Goal: Task Accomplishment & Management: Use online tool/utility

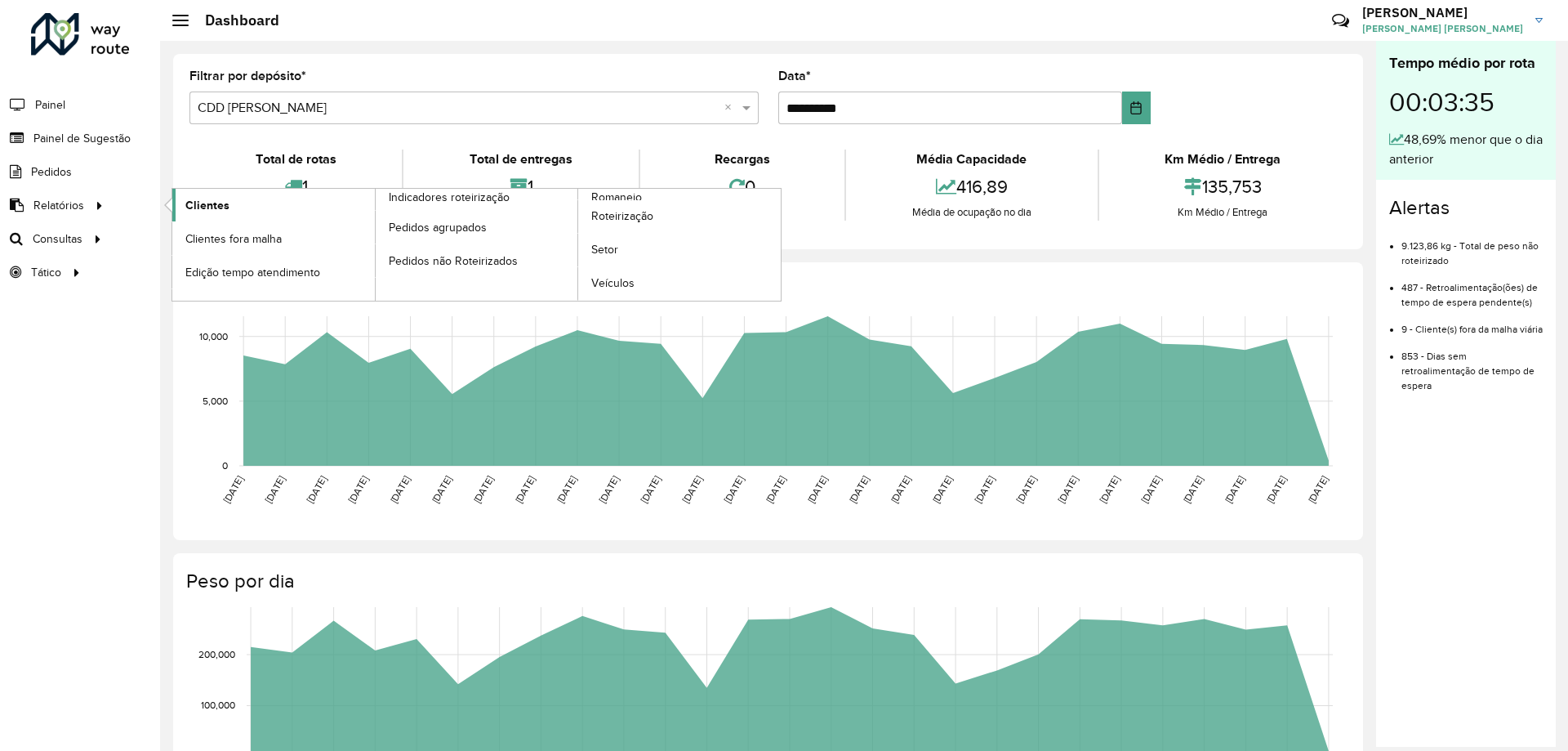
click at [189, 200] on span "Clientes" at bounding box center [208, 206] width 44 height 17
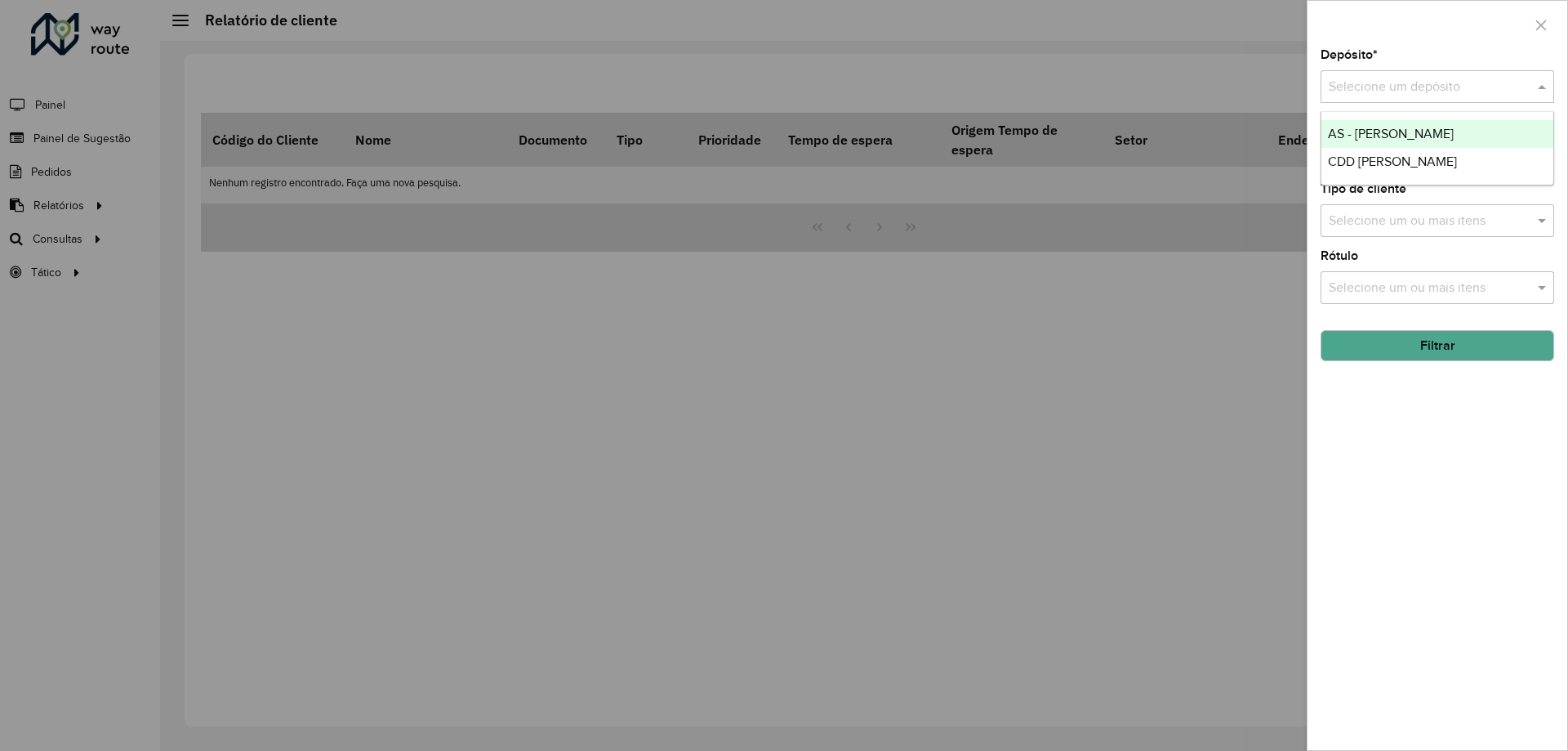
click at [1472, 93] on input "text" at bounding box center [1420, 87] width 185 height 19
click at [1369, 166] on span "CDD [PERSON_NAME]" at bounding box center [1393, 161] width 129 height 14
click at [1407, 345] on button "Filtrar" at bounding box center [1438, 346] width 234 height 31
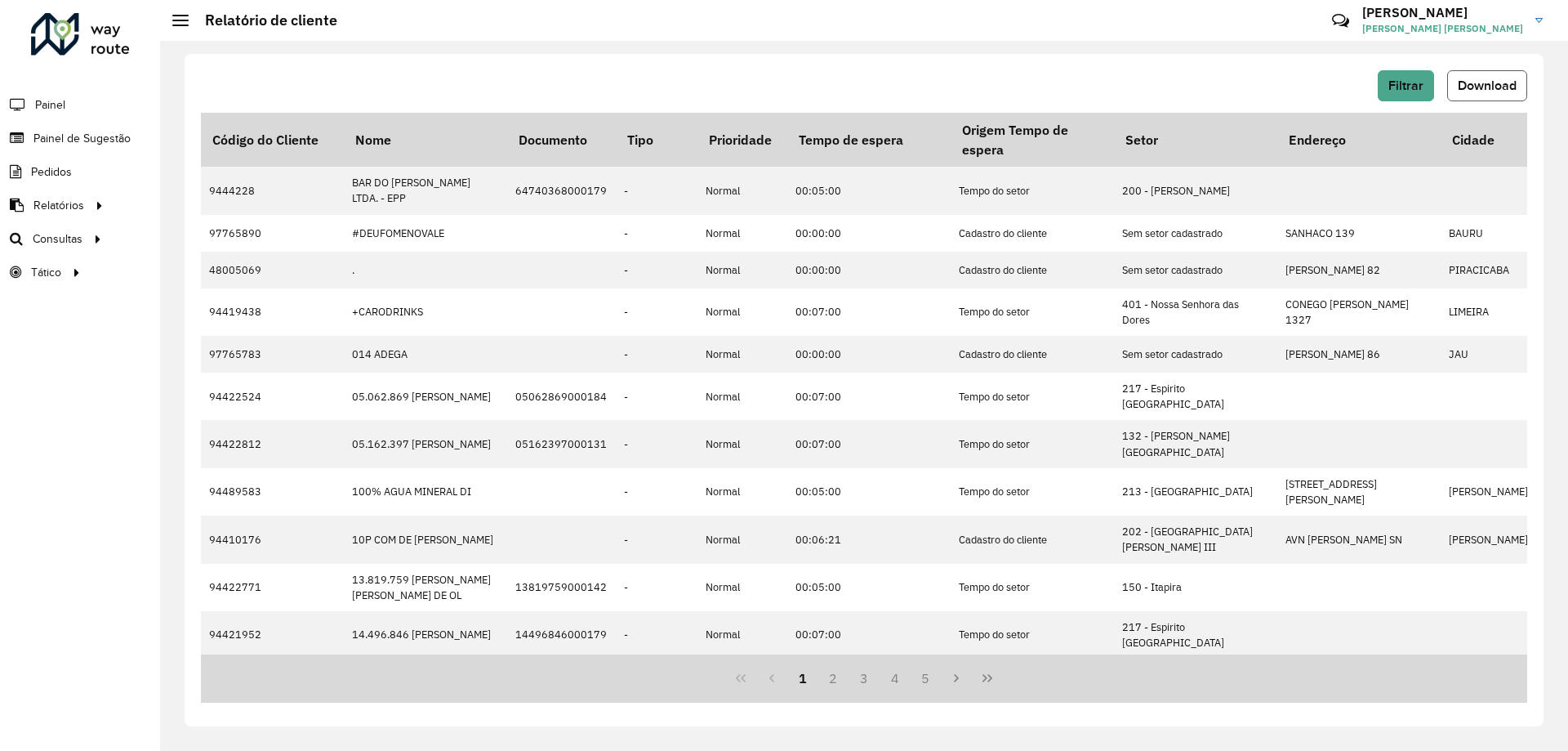
click at [1507, 88] on span "Download" at bounding box center [1487, 85] width 59 height 14
click at [209, 246] on span "Roteirização" at bounding box center [218, 239] width 66 height 17
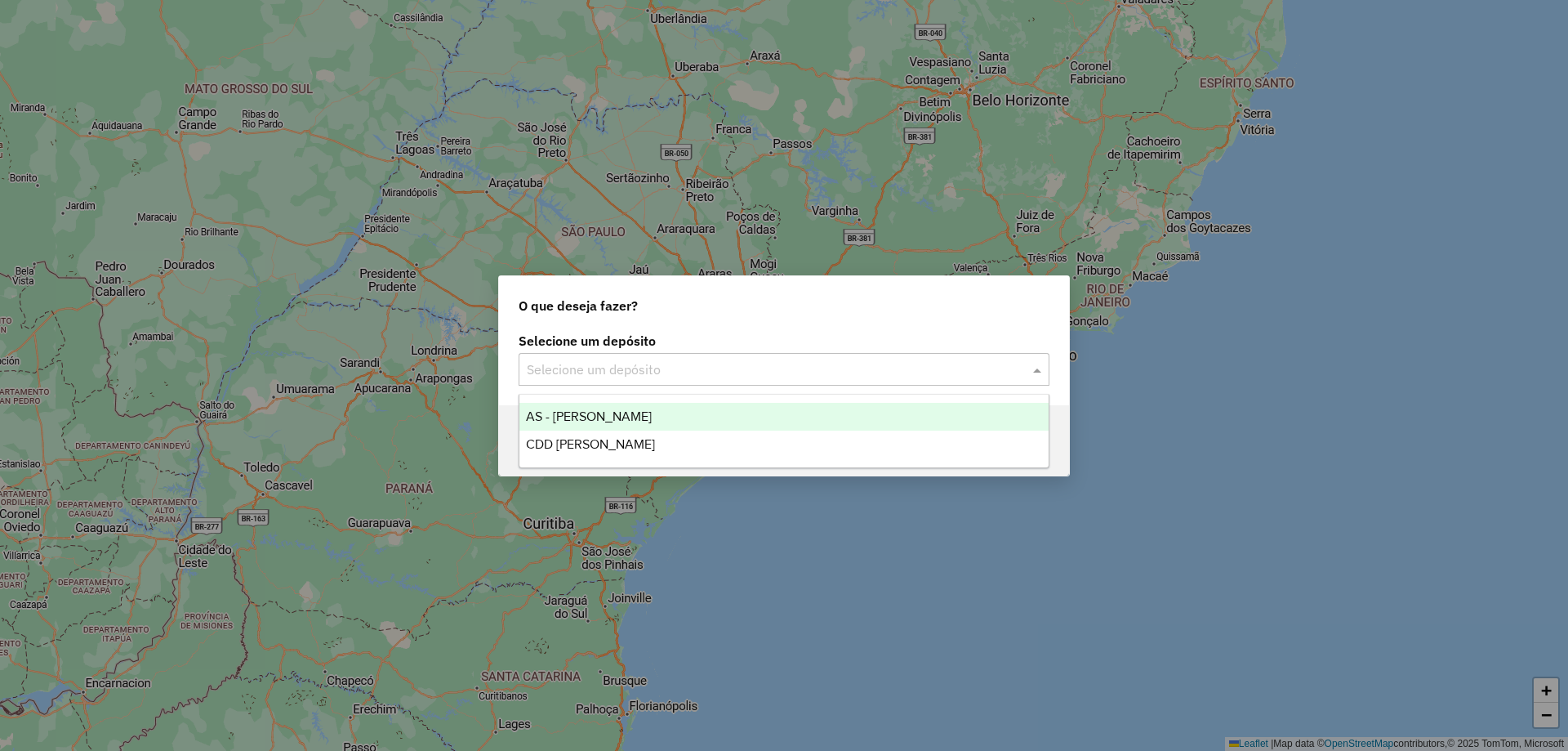
click at [584, 361] on input "text" at bounding box center [767, 370] width 482 height 19
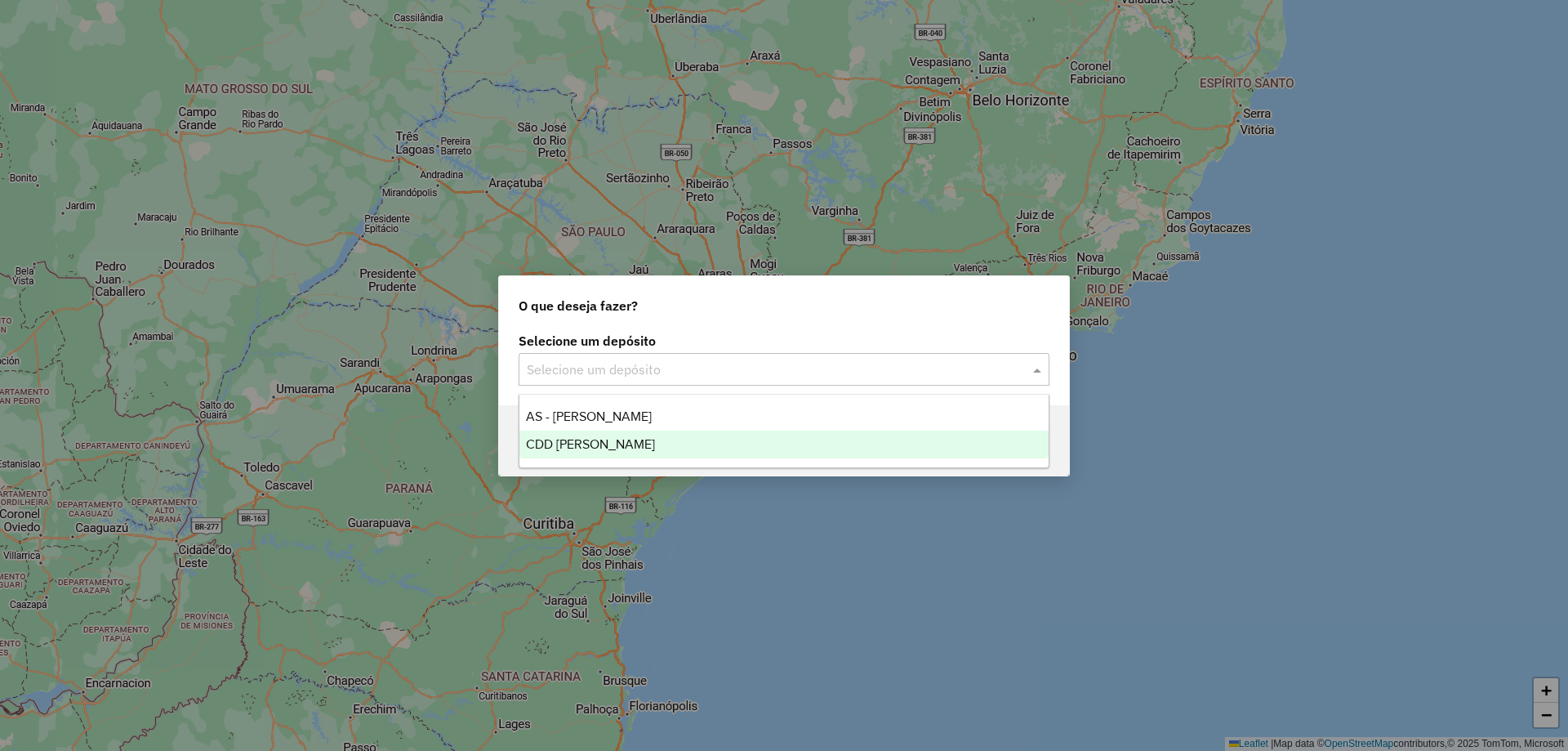
click at [584, 446] on span "CDD [PERSON_NAME]" at bounding box center [590, 444] width 129 height 14
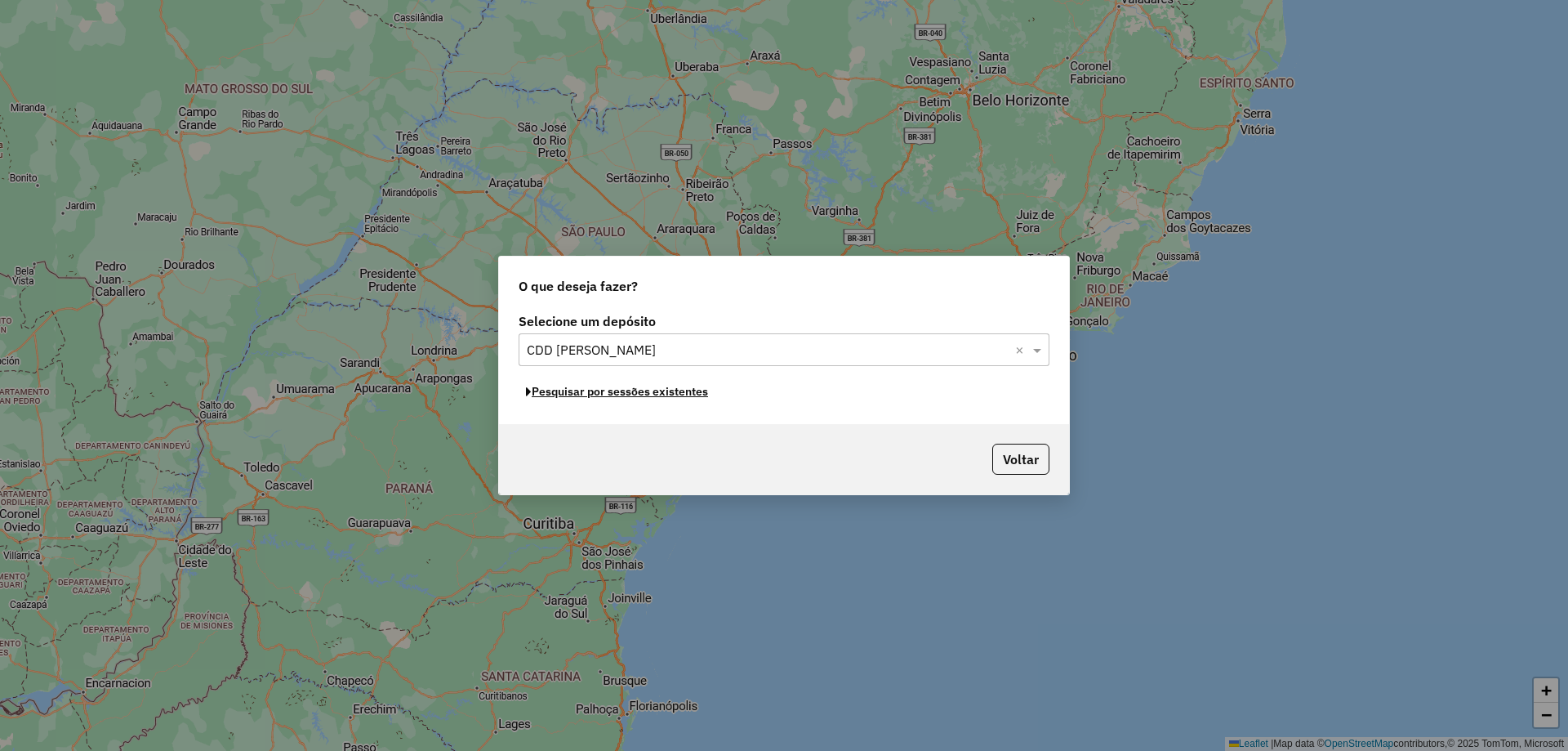
click at [667, 393] on button "Pesquisar por sessões existentes" at bounding box center [617, 391] width 197 height 25
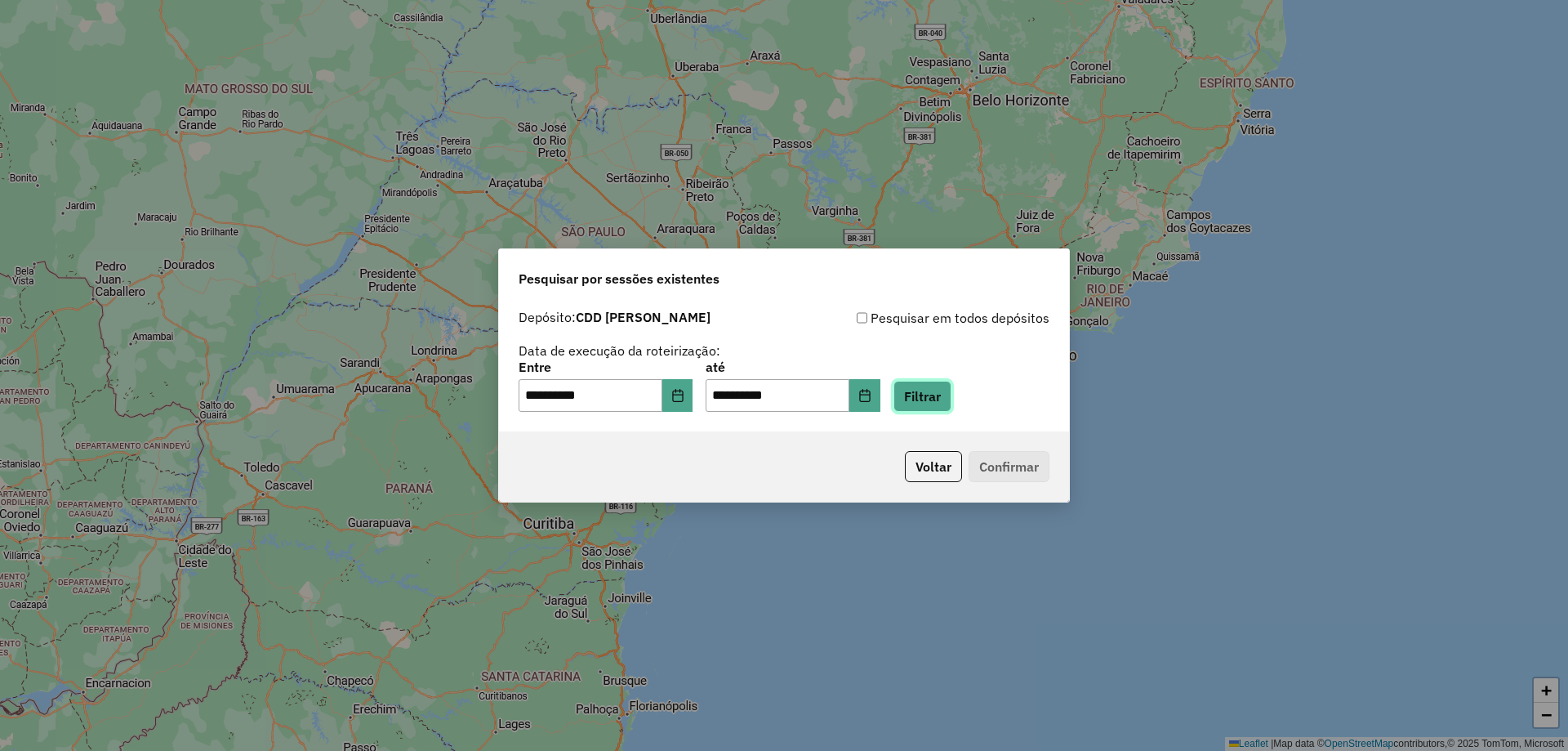
click at [952, 395] on button "Filtrar" at bounding box center [923, 396] width 58 height 31
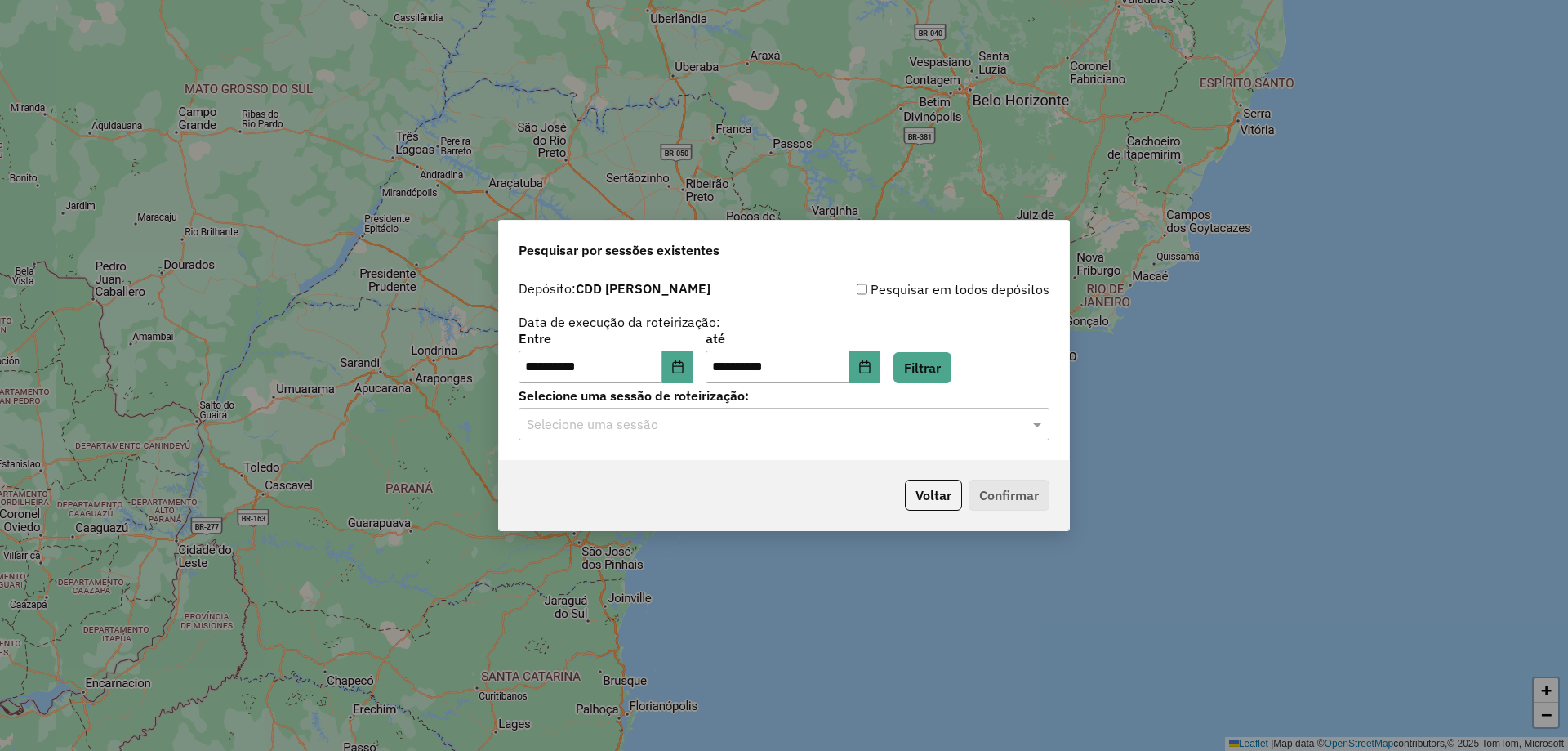
click at [779, 430] on input "text" at bounding box center [767, 424] width 482 height 19
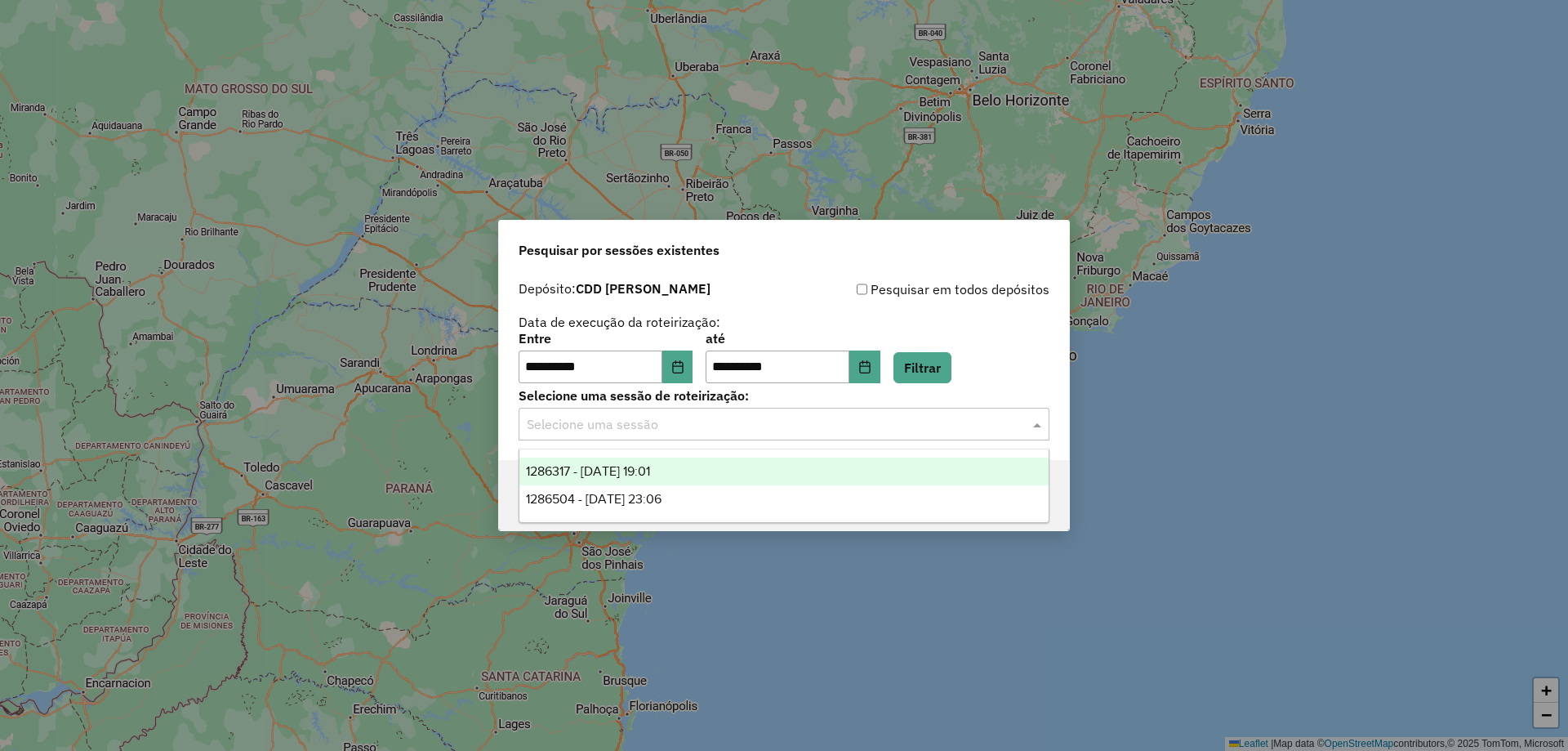
click at [650, 470] on span "1286317 - [DATE] 19:01" at bounding box center [587, 471] width 124 height 14
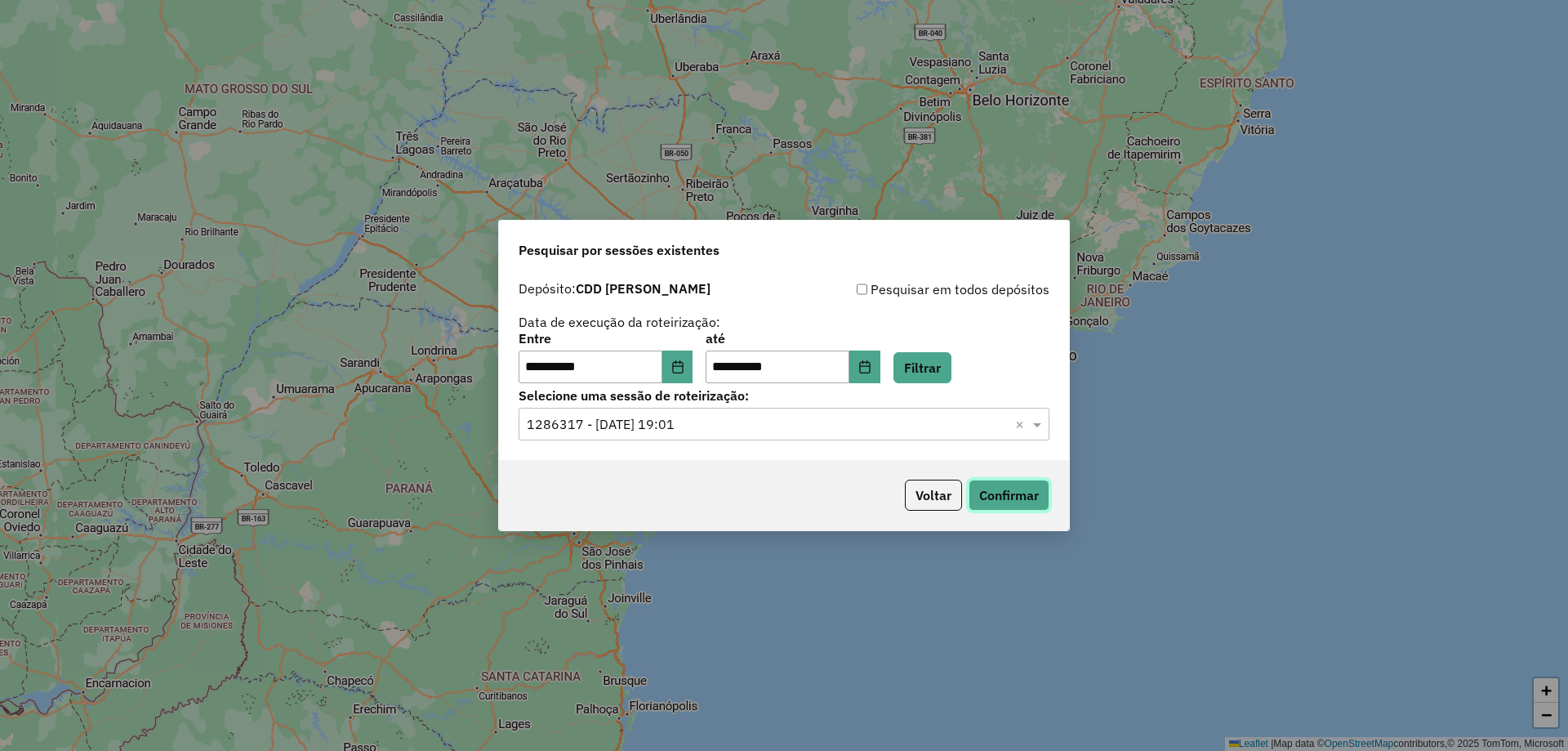
click at [1034, 496] on button "Confirmar" at bounding box center [1010, 495] width 81 height 31
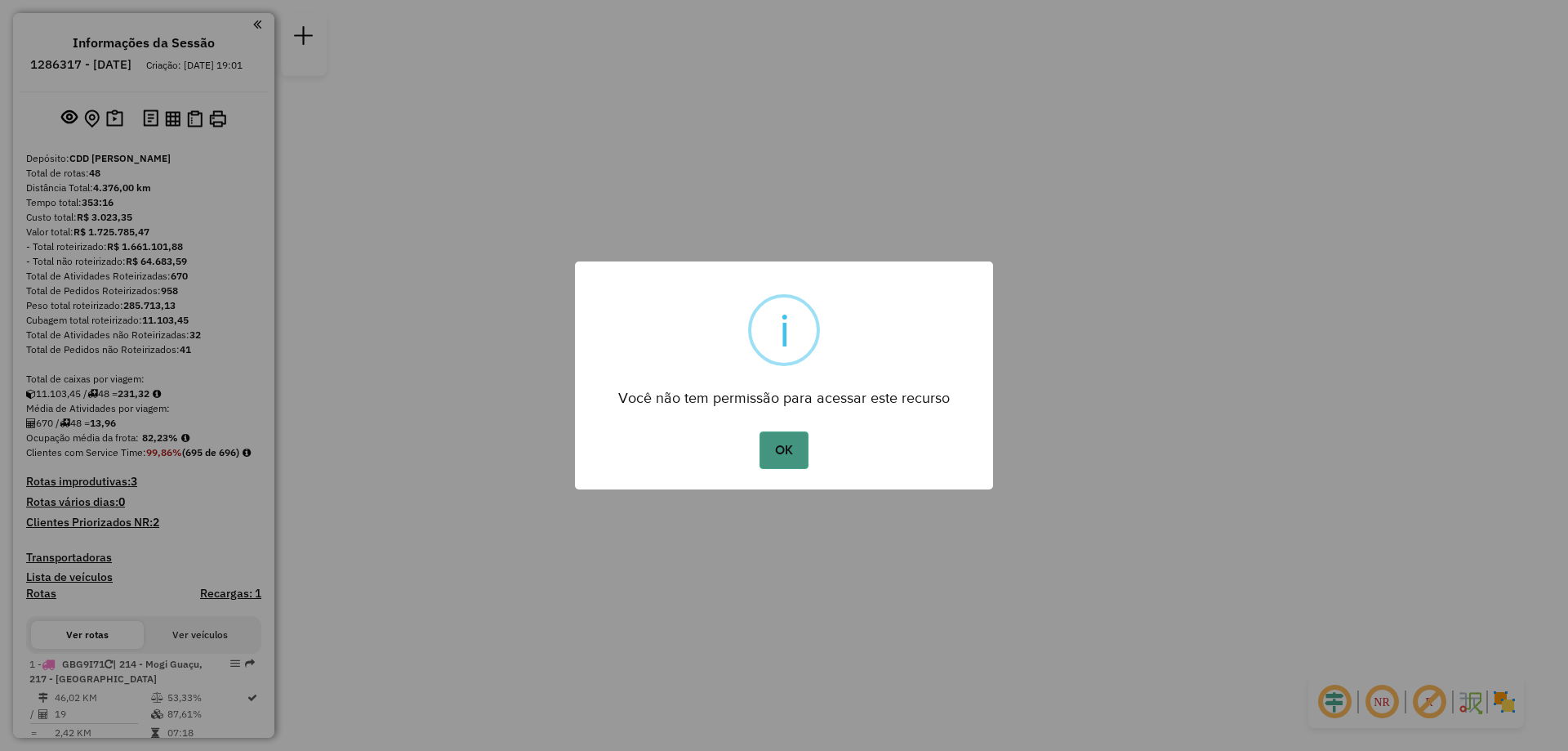
click at [795, 448] on button "OK" at bounding box center [784, 449] width 48 height 38
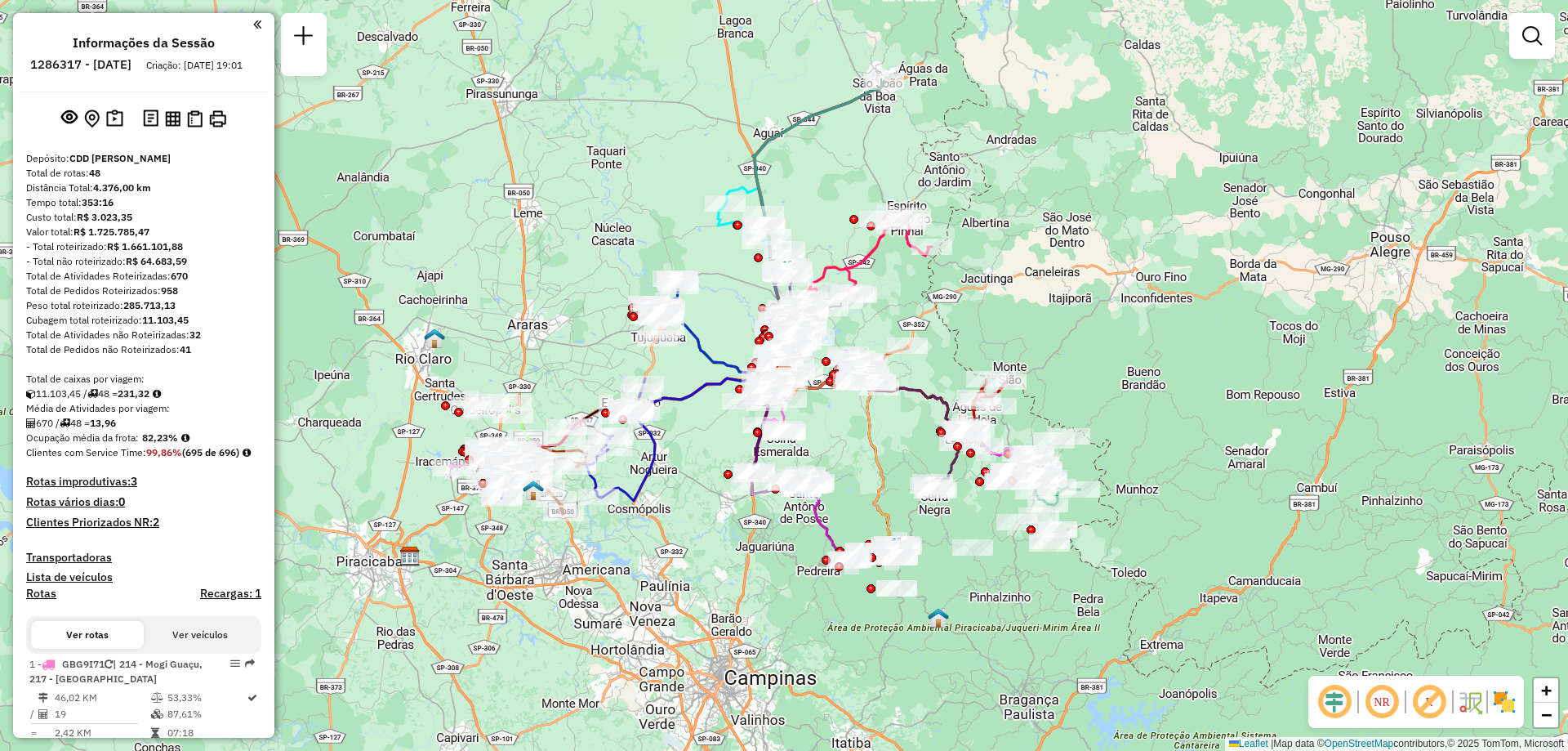
scroll to position [2983, 0]
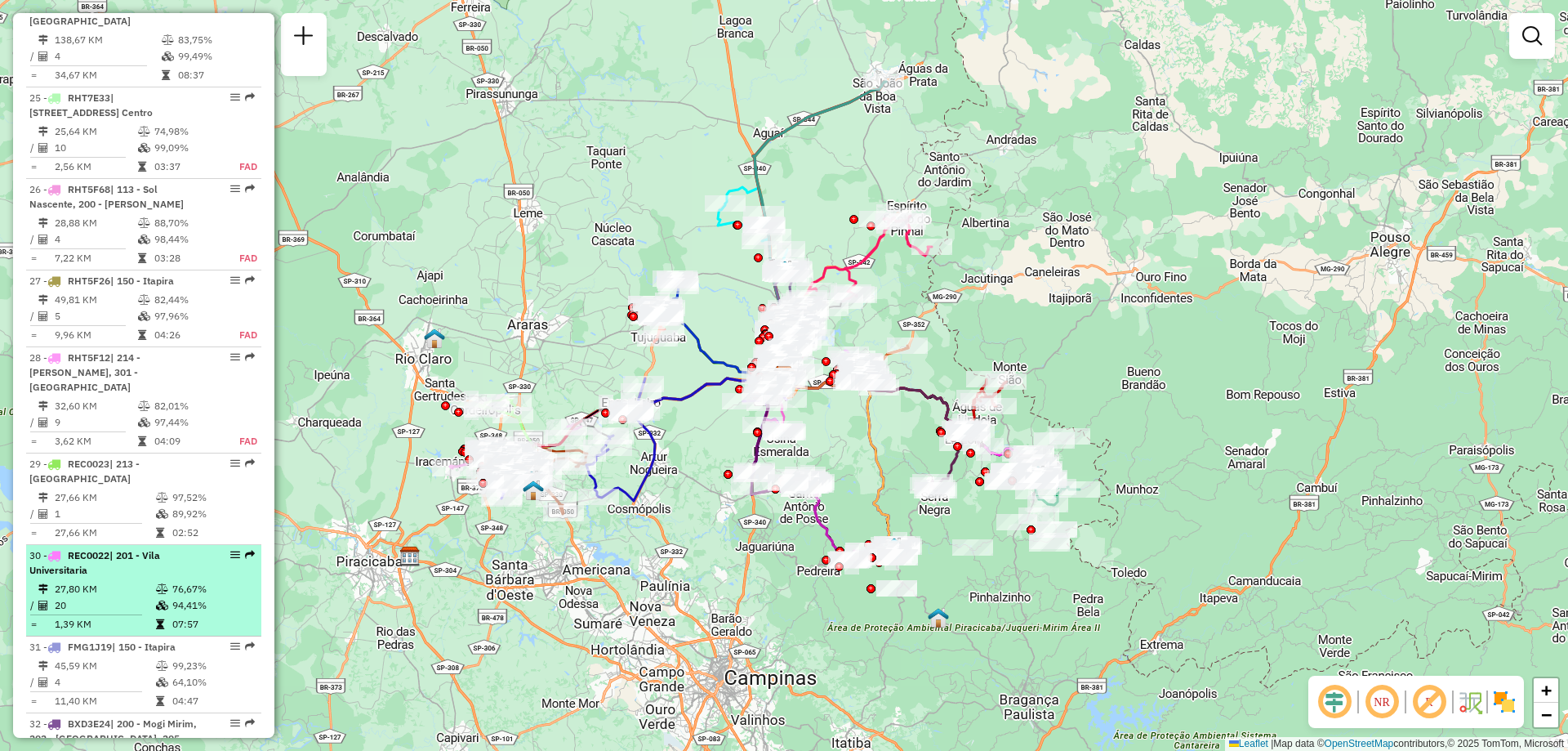
click at [125, 548] on div "30 - REC0022 | 201 - Vila Universitaria" at bounding box center [115, 563] width 173 height 29
select select "**********"
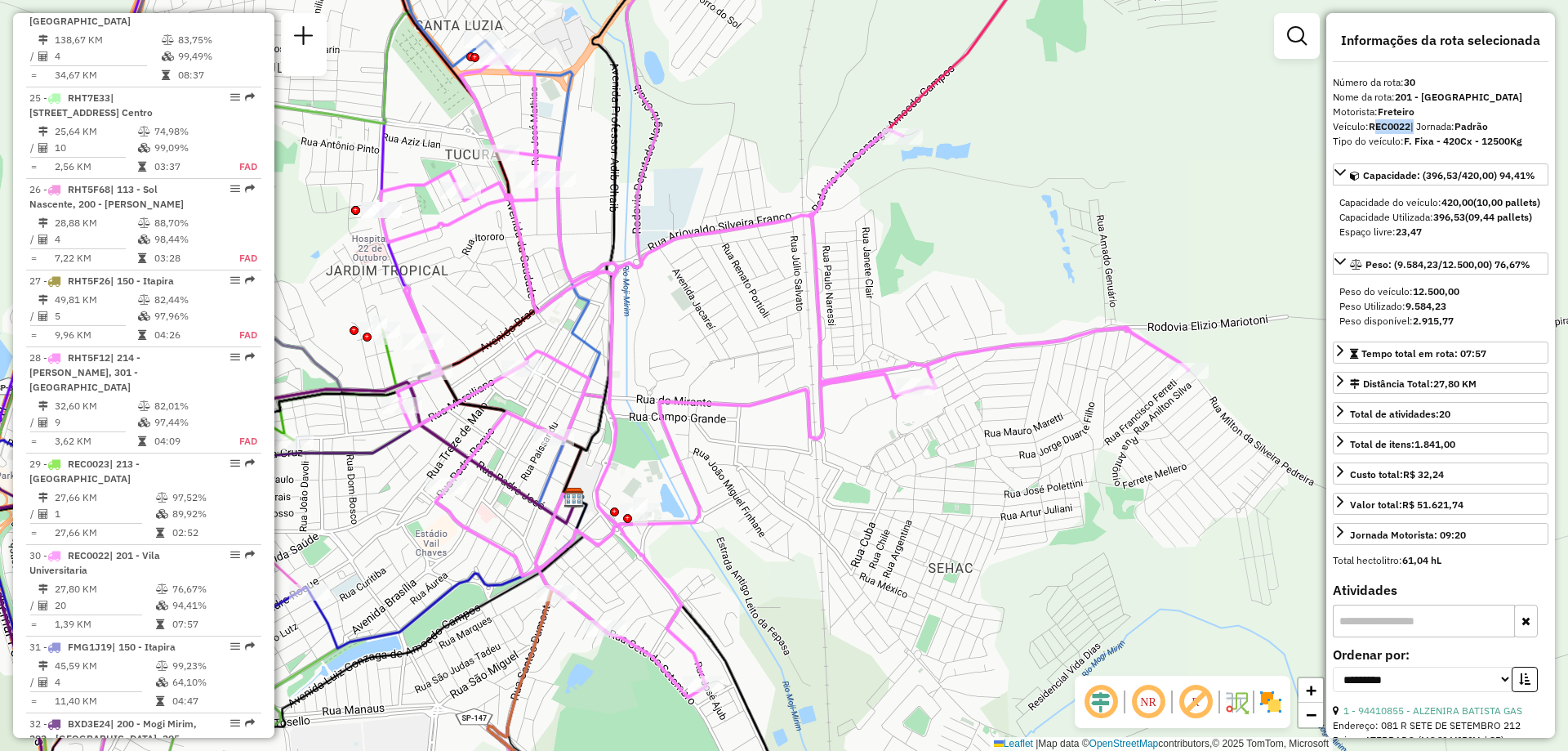
drag, startPoint x: 1413, startPoint y: 125, endPoint x: 1374, endPoint y: 129, distance: 39.2
click at [1374, 129] on div "Veículo: REC0022 | Jornada: Padrão" at bounding box center [1440, 126] width 215 height 14
click at [1388, 127] on strong "REC0022" at bounding box center [1389, 126] width 42 height 13
click at [1370, 128] on div "Veículo: REC0022 | Jornada: Padrão" at bounding box center [1440, 126] width 215 height 14
drag, startPoint x: 1490, startPoint y: 388, endPoint x: 1433, endPoint y: 389, distance: 57.0
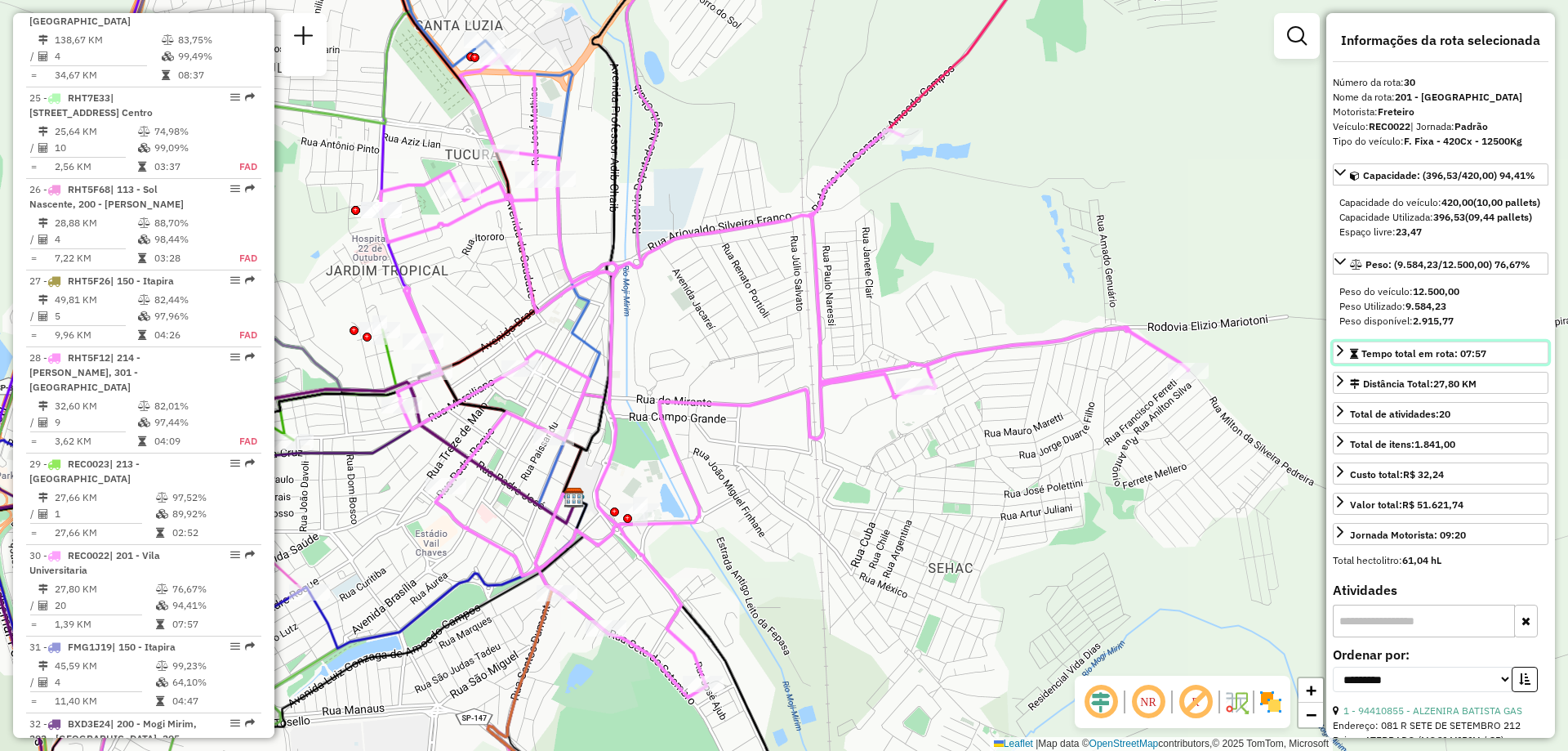
click at [1433, 363] on link "Tempo total em rota: 07:57" at bounding box center [1440, 352] width 215 height 22
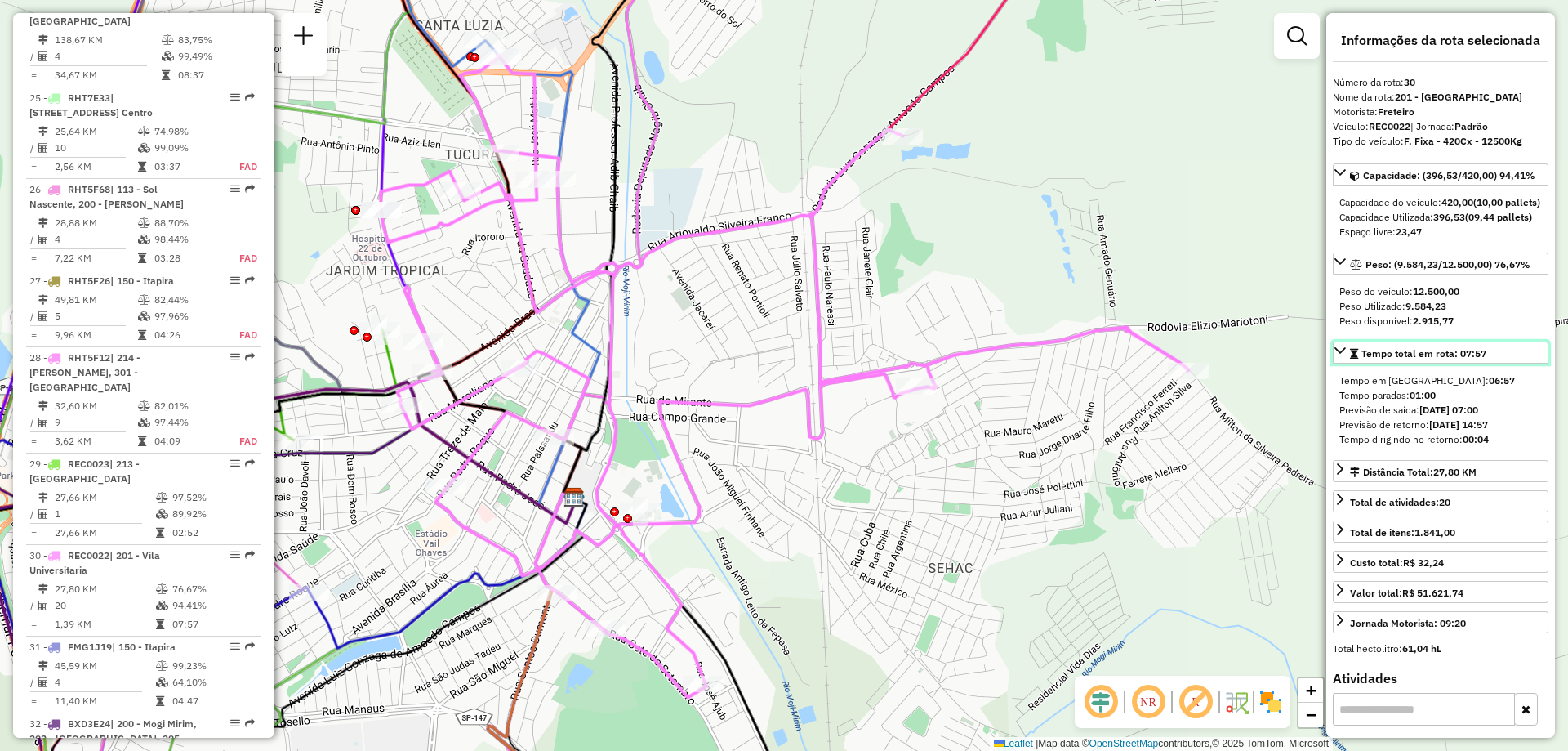
drag, startPoint x: 1493, startPoint y: 381, endPoint x: 1461, endPoint y: 390, distance: 33.2
click at [1461, 363] on link "Tempo total em rota: 07:57" at bounding box center [1440, 352] width 215 height 22
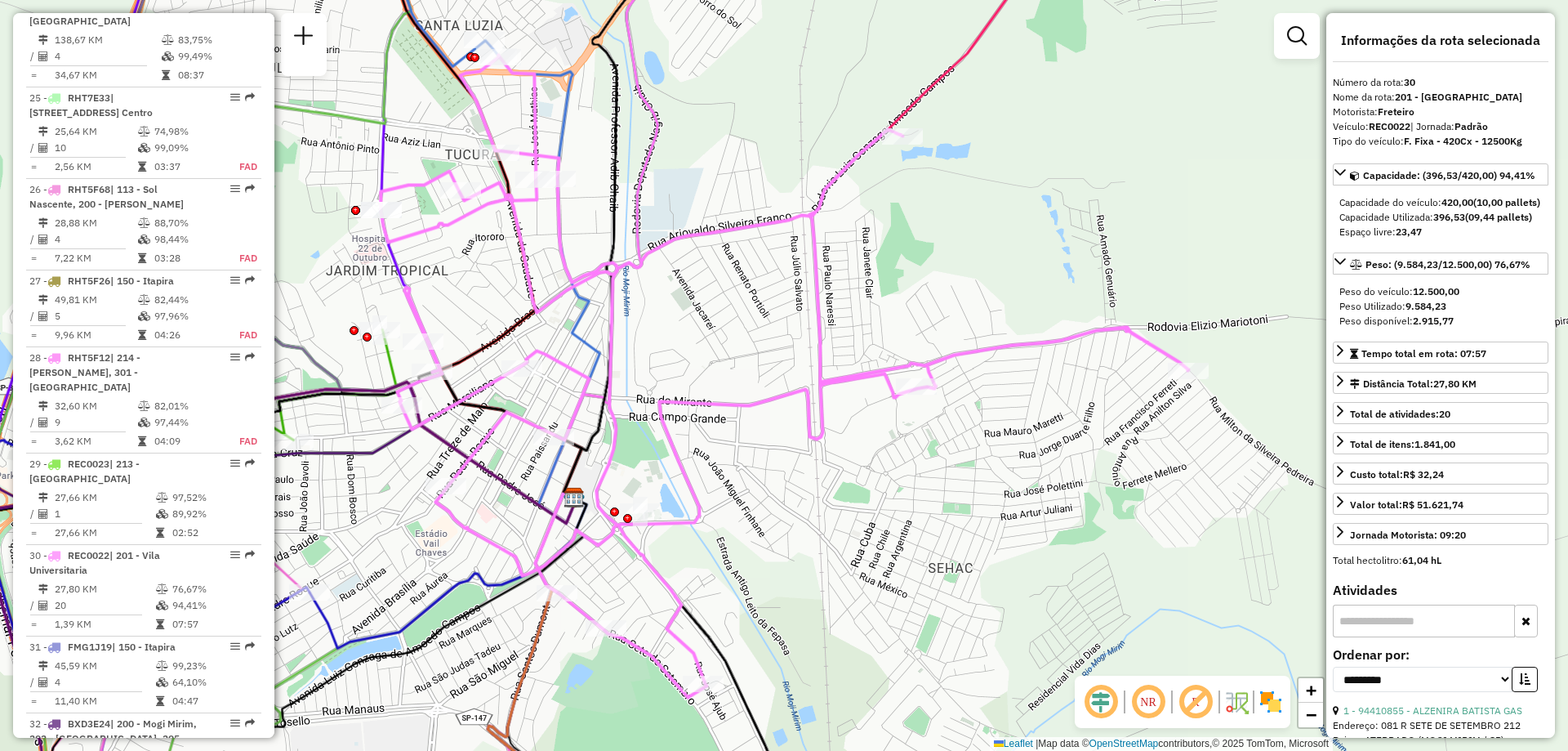
scroll to position [3683, 0]
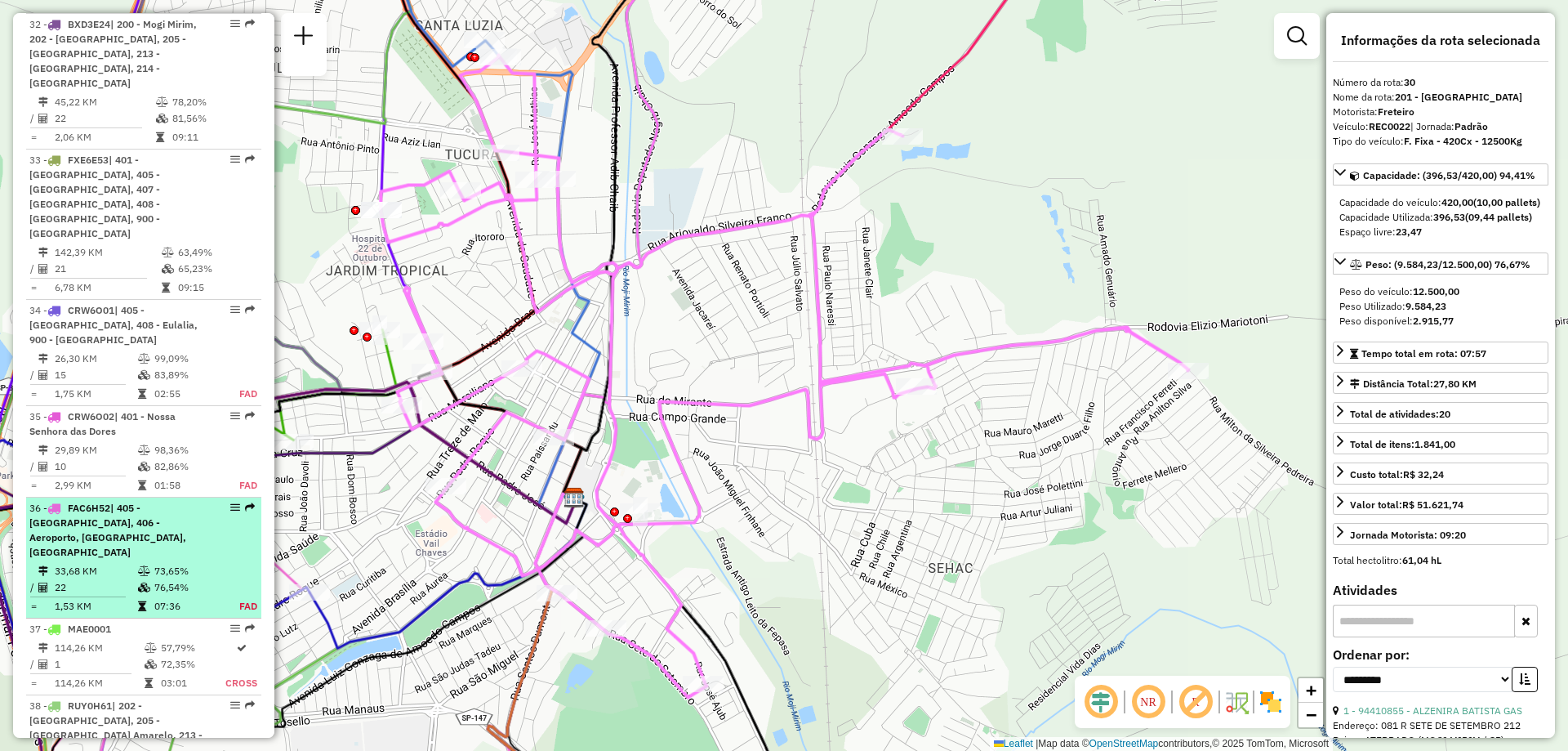
click at [163, 501] on div "36 - FAC6H52 | 405 - Jardim Orestes, 406 - Aeroporto, 407 - Lindóia, 408 - Eula…" at bounding box center [115, 530] width 173 height 59
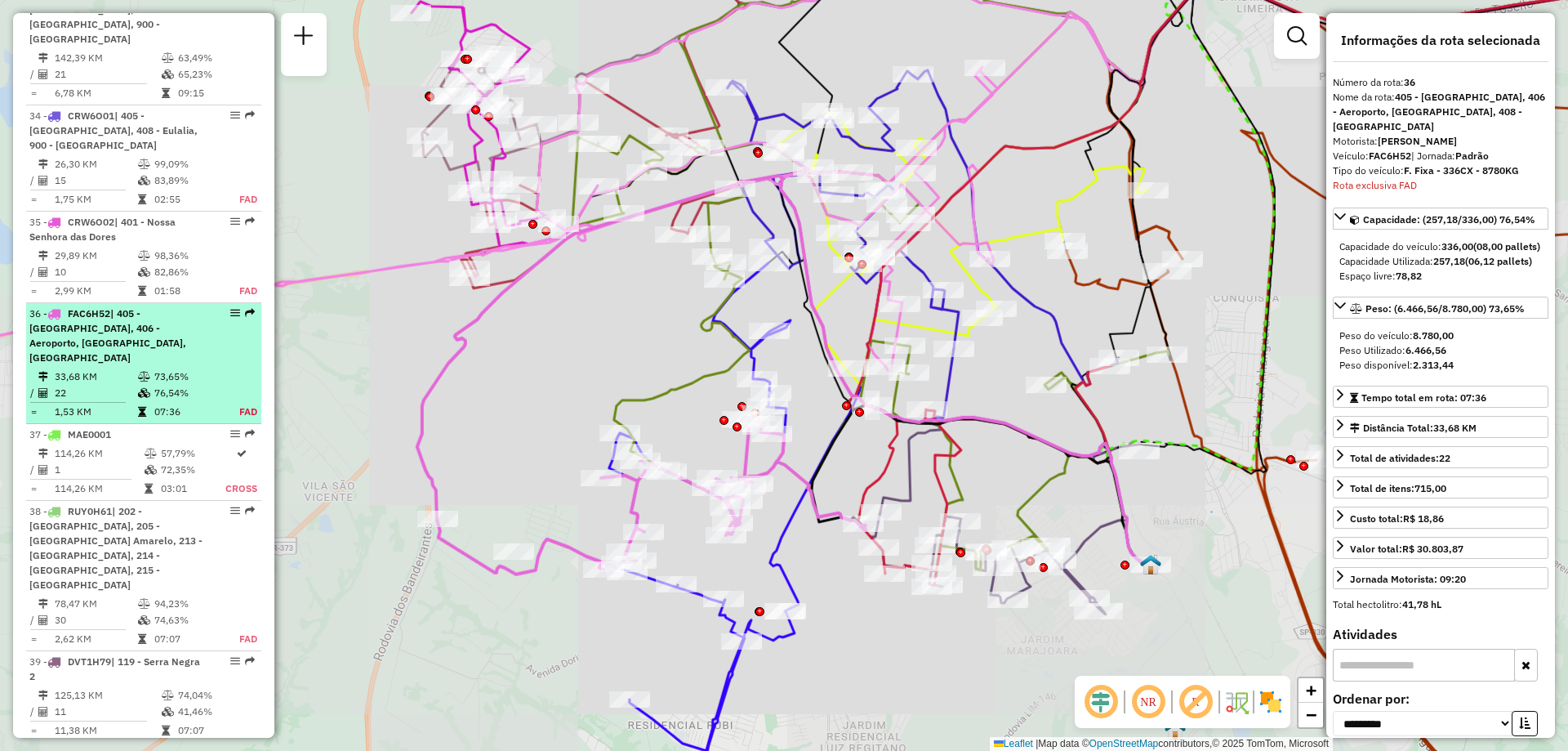
scroll to position [4034, 0]
